Goal: Task Accomplishment & Management: Manage account settings

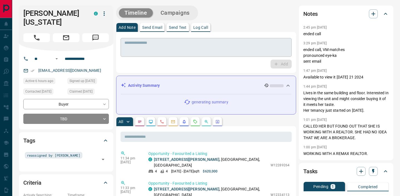
click at [131, 50] on textarea at bounding box center [205, 48] width 163 height 14
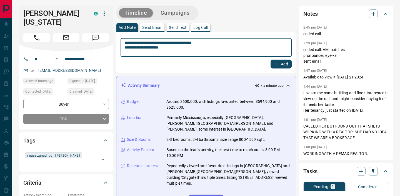
type textarea "**********"
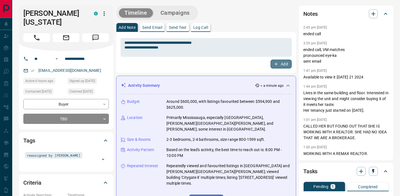
click at [281, 65] on button "Add" at bounding box center [280, 64] width 21 height 9
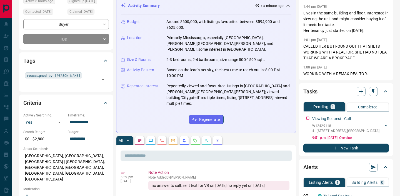
scroll to position [83, 0]
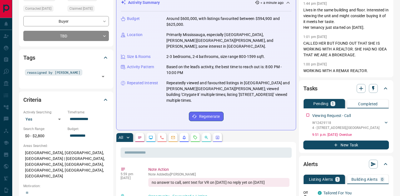
click at [340, 144] on button "New Task" at bounding box center [345, 145] width 85 height 9
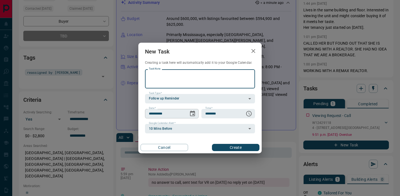
click at [194, 113] on icon "Choose date, selected date is Oct 14, 2025" at bounding box center [192, 113] width 7 height 7
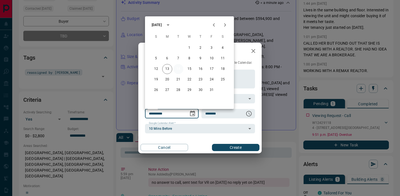
click at [177, 68] on button "14" at bounding box center [178, 69] width 10 height 10
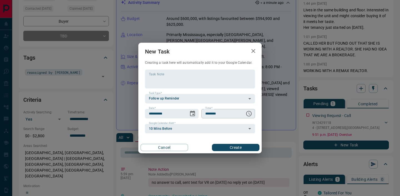
click at [247, 115] on icon "Choose time, selected time is 6:00 AM" at bounding box center [248, 113] width 7 height 7
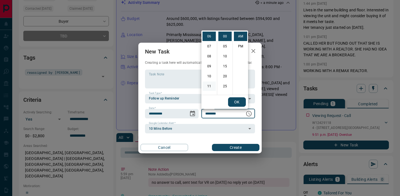
click at [208, 85] on li "11" at bounding box center [208, 86] width 13 height 9
type input "********"
click at [237, 101] on button "OK" at bounding box center [237, 101] width 18 height 9
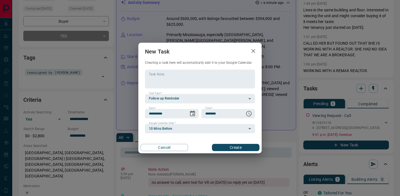
click at [224, 146] on button "Create" at bounding box center [235, 147] width 47 height 7
